Goal: Find specific page/section: Find specific page/section

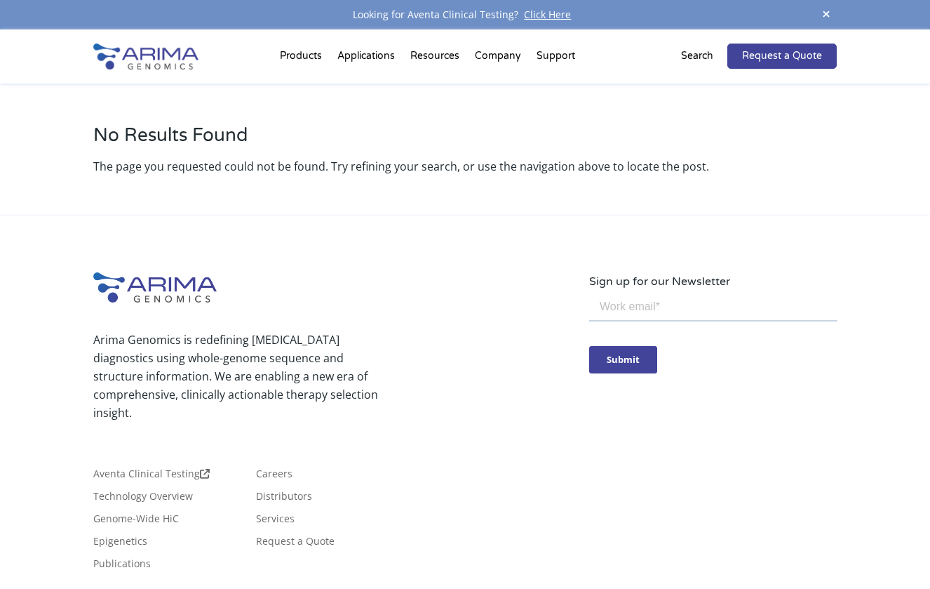
click at [713, 46] on div "Search" at bounding box center [704, 56] width 46 height 25
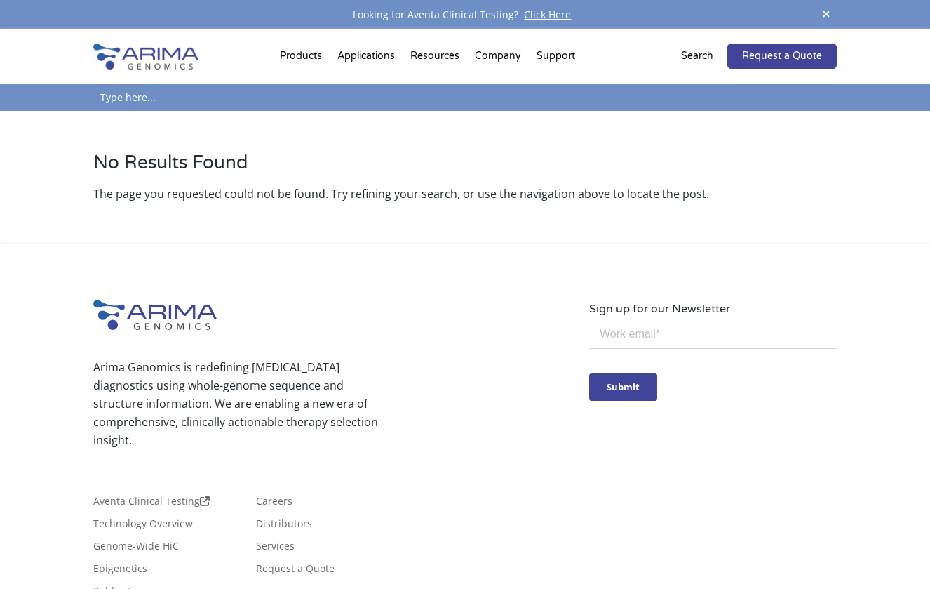
click at [660, 107] on input "text" at bounding box center [465, 97] width 744 height 27
paste input "Arima-HiC+ for HiC and Library Prep (8 samples)"
type input "Arima-HiC+ for HiC"
click input "Search" at bounding box center [0, 0] width 0 height 0
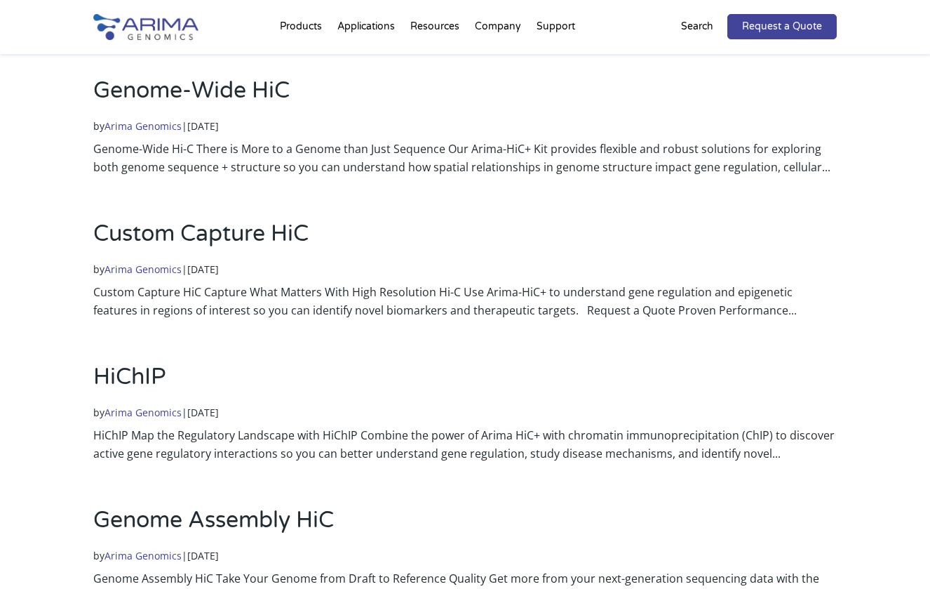
scroll to position [448, 0]
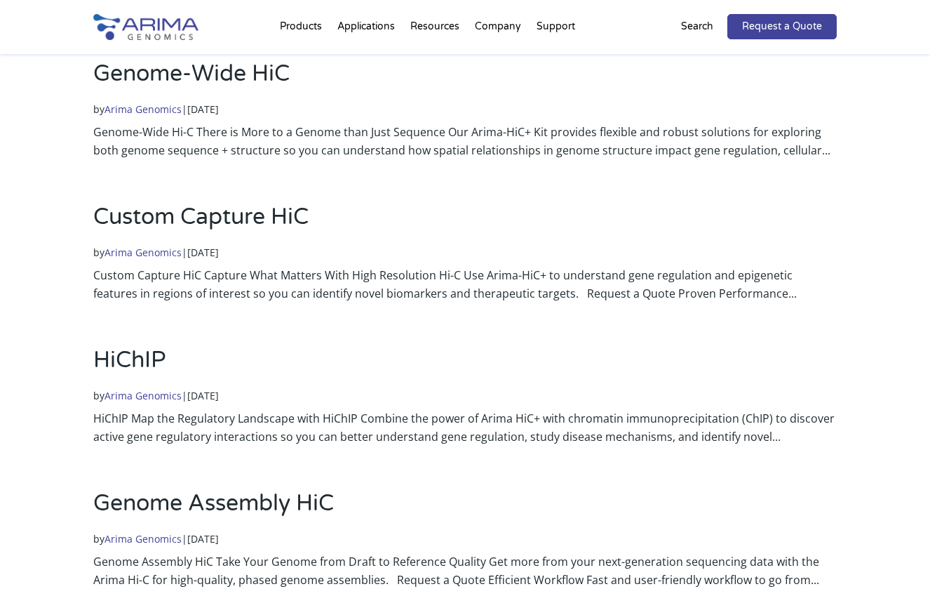
click at [135, 358] on link "HiChIP" at bounding box center [129, 360] width 73 height 27
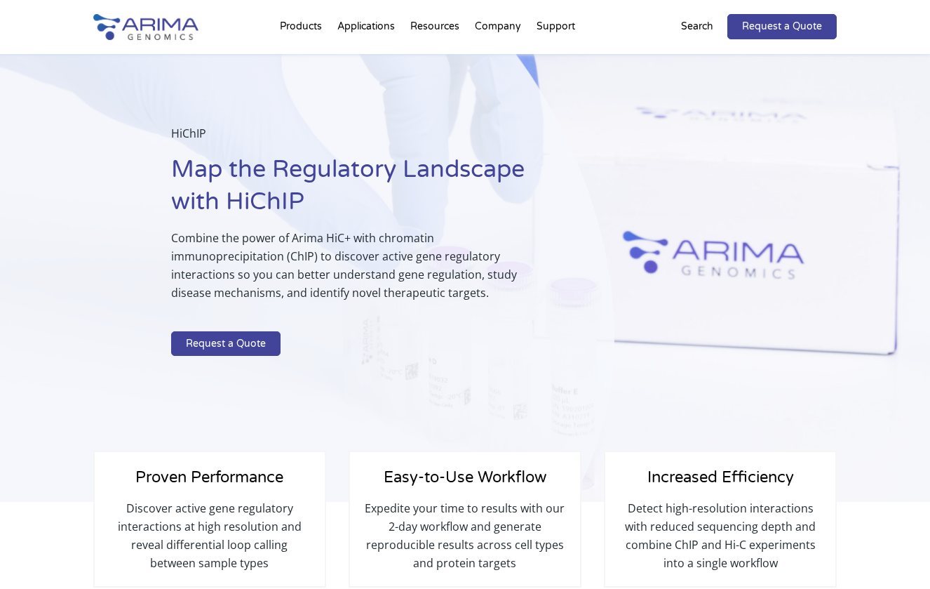
click at [691, 37] on div "Search" at bounding box center [704, 26] width 46 height 25
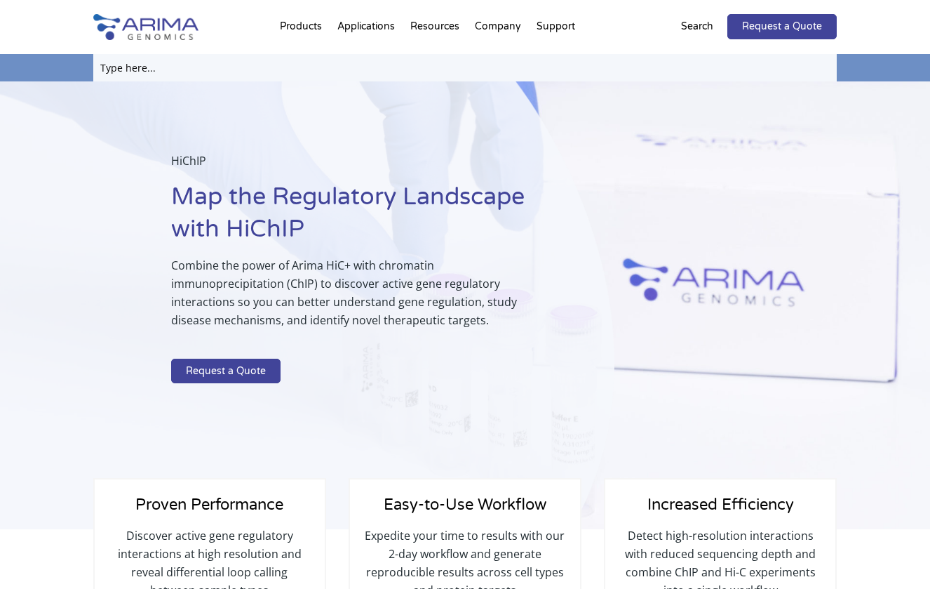
click at [194, 72] on input "text" at bounding box center [465, 67] width 744 height 27
paste input "A510008"
type input "A510008"
click input "Search" at bounding box center [0, 0] width 0 height 0
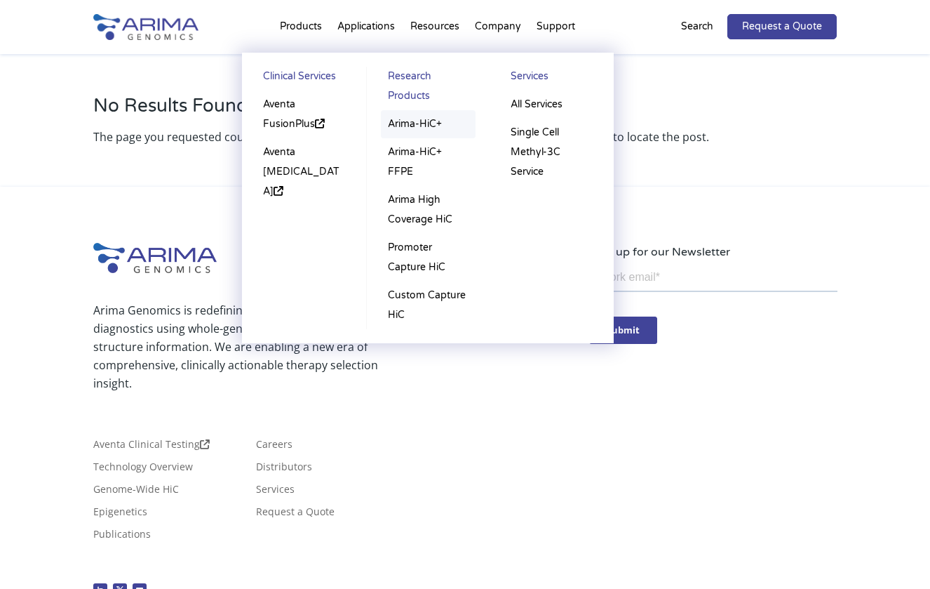
click at [422, 110] on link "Arima-HiC+" at bounding box center [428, 124] width 95 height 28
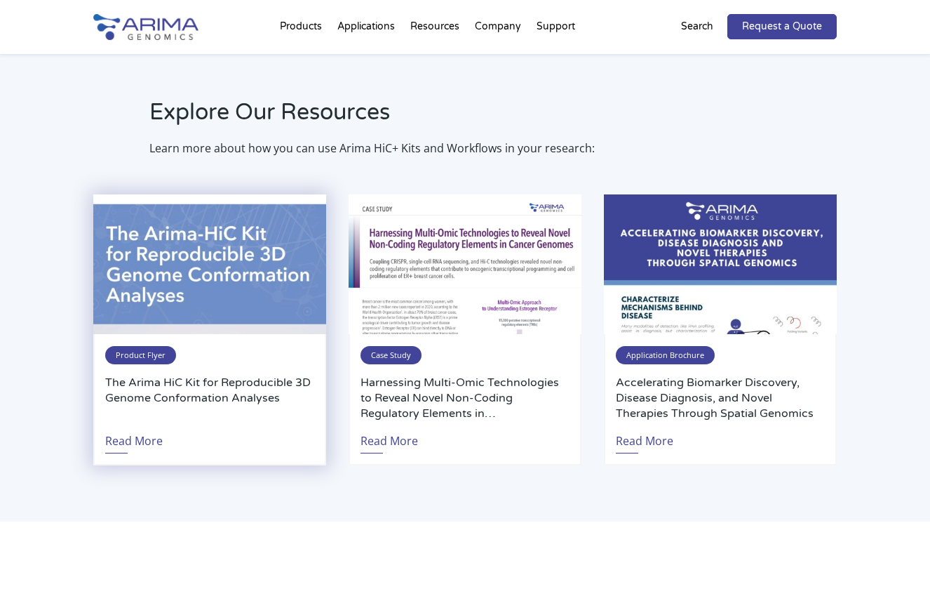
scroll to position [2367, 0]
